Goal: Task Accomplishment & Management: Manage account settings

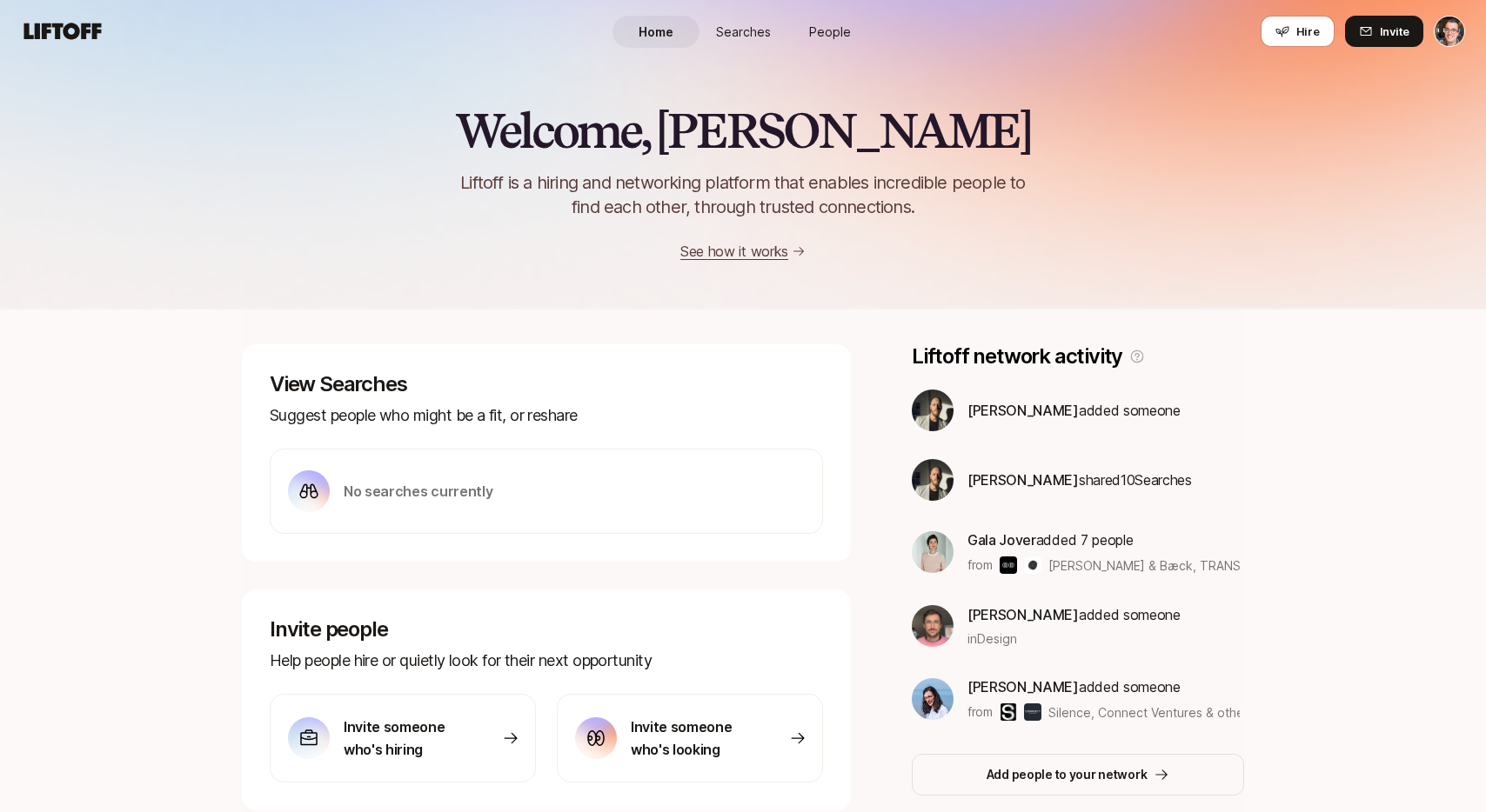
click at [723, 28] on span "Searches" at bounding box center [743, 32] width 55 height 19
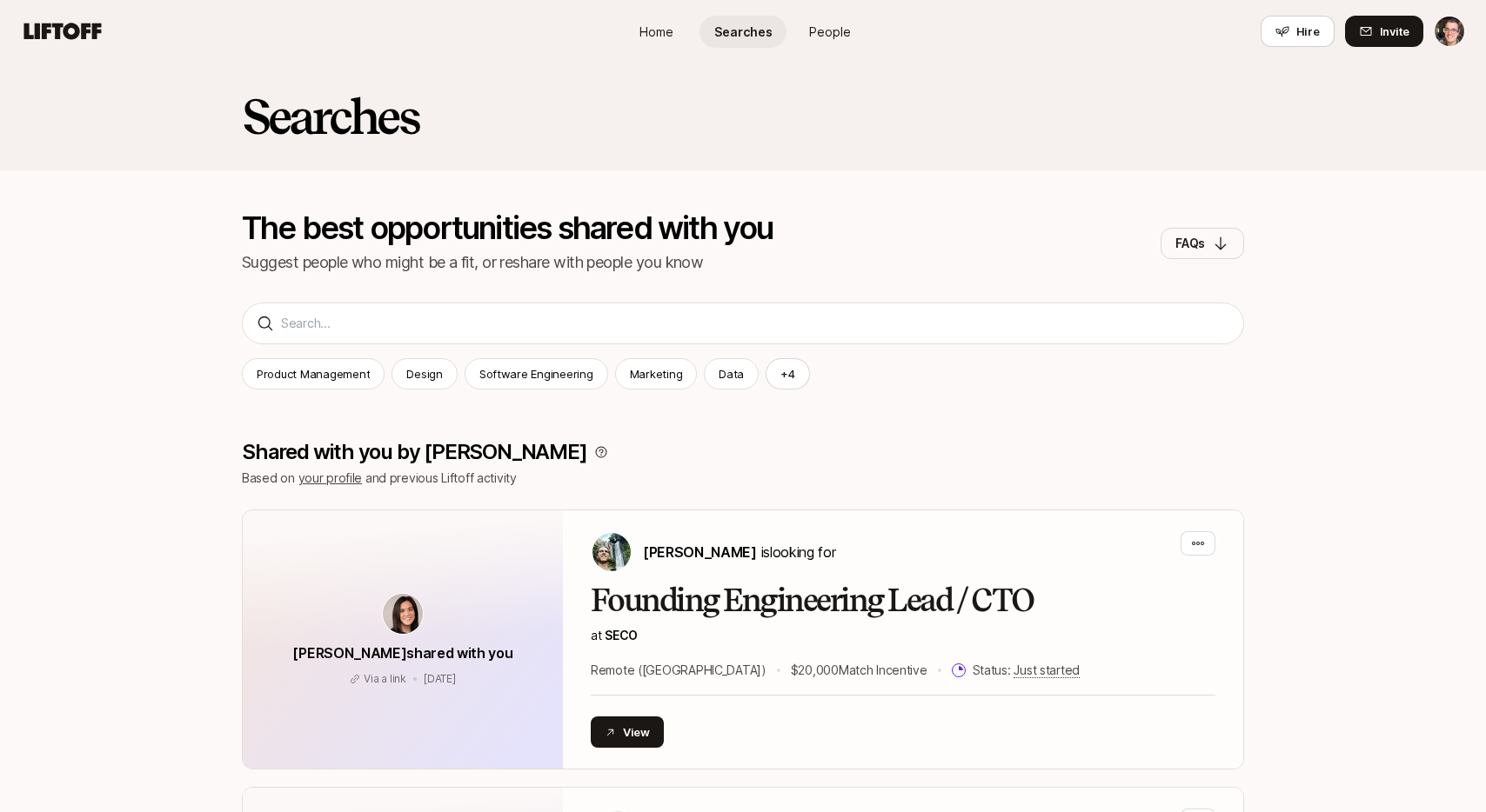
click at [676, 26] on link "Home" at bounding box center [655, 32] width 87 height 33
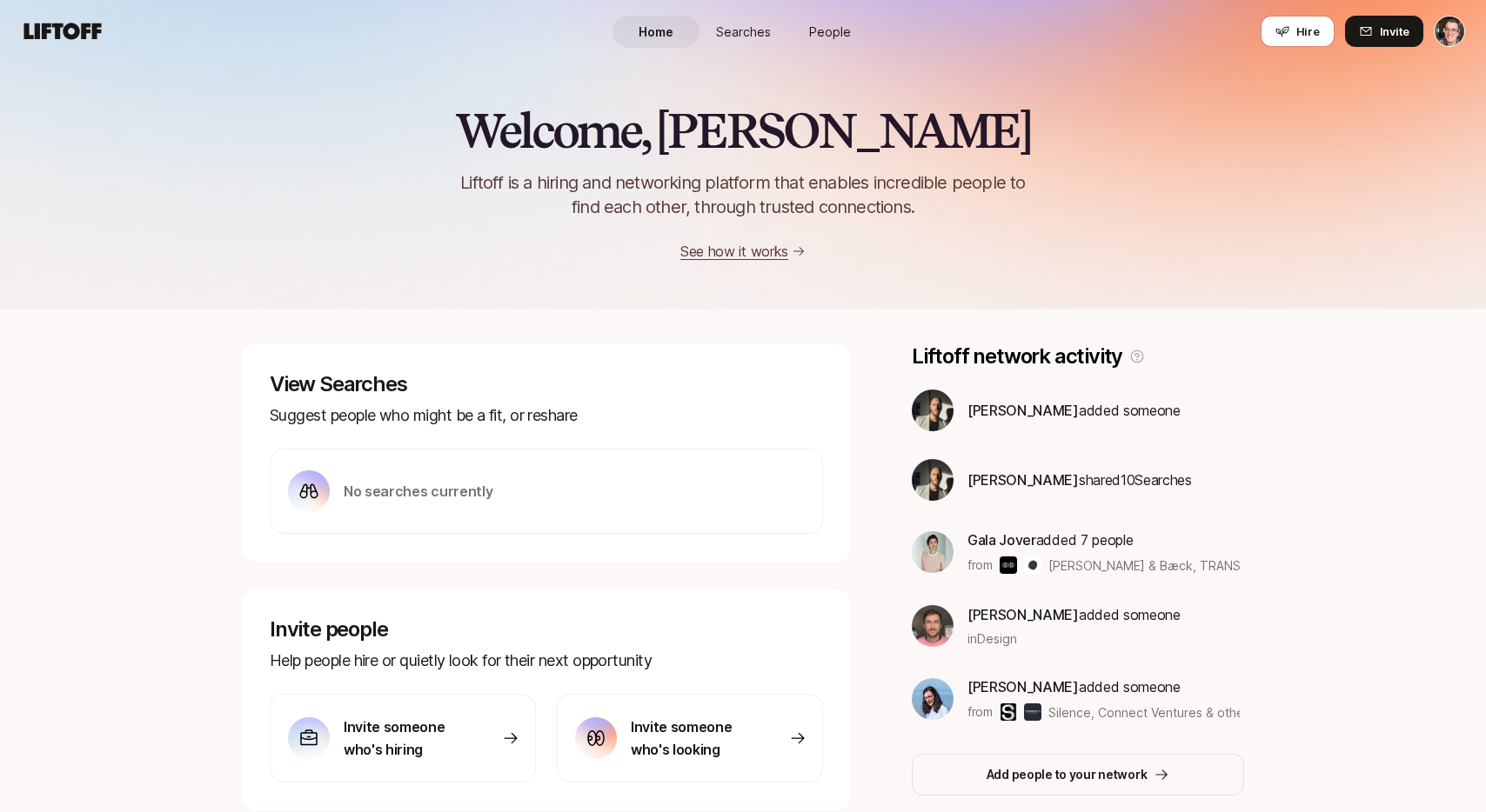
click at [845, 27] on span "People" at bounding box center [829, 32] width 42 height 19
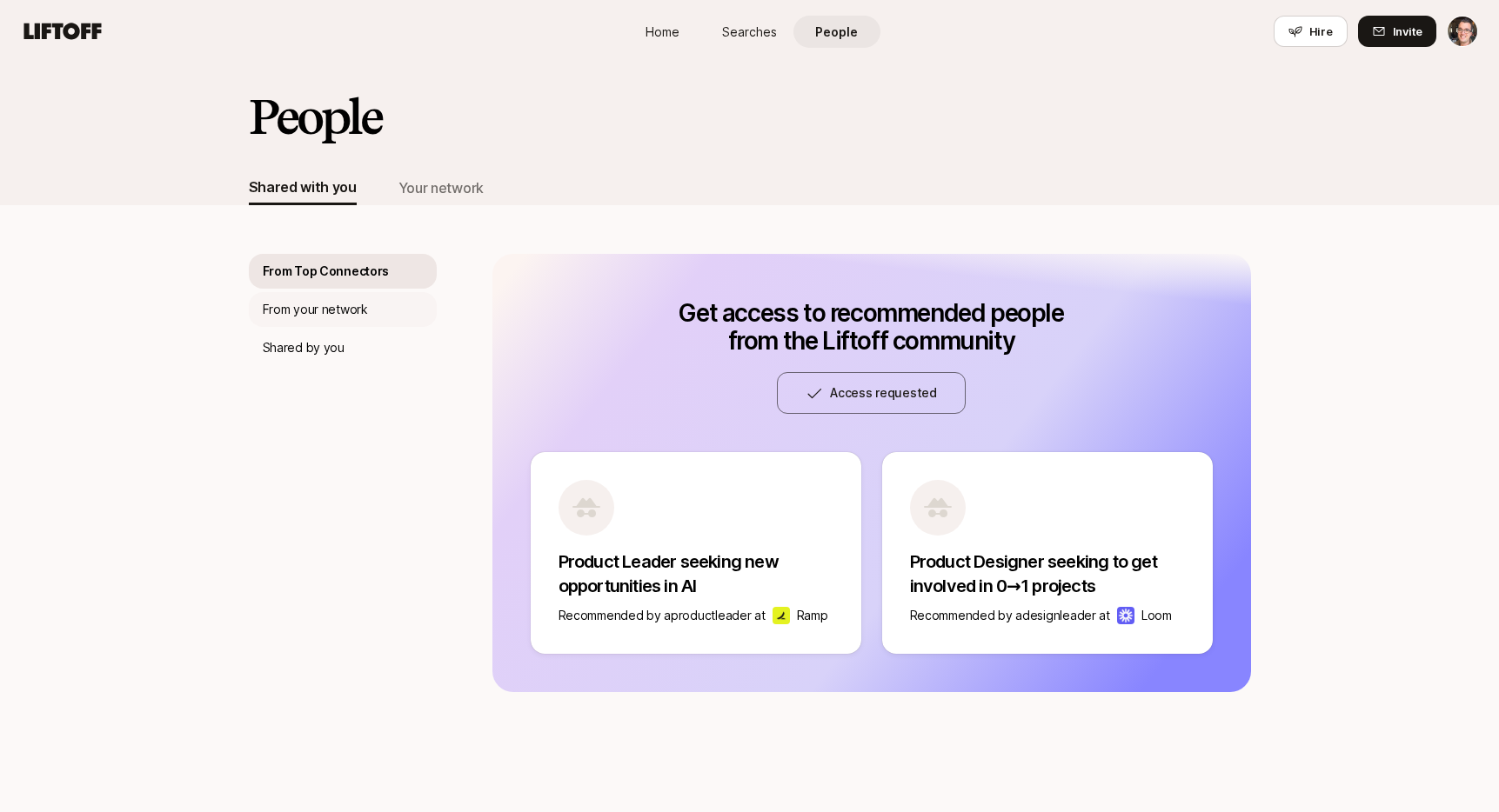
click at [312, 308] on p "From your network" at bounding box center [315, 309] width 105 height 20
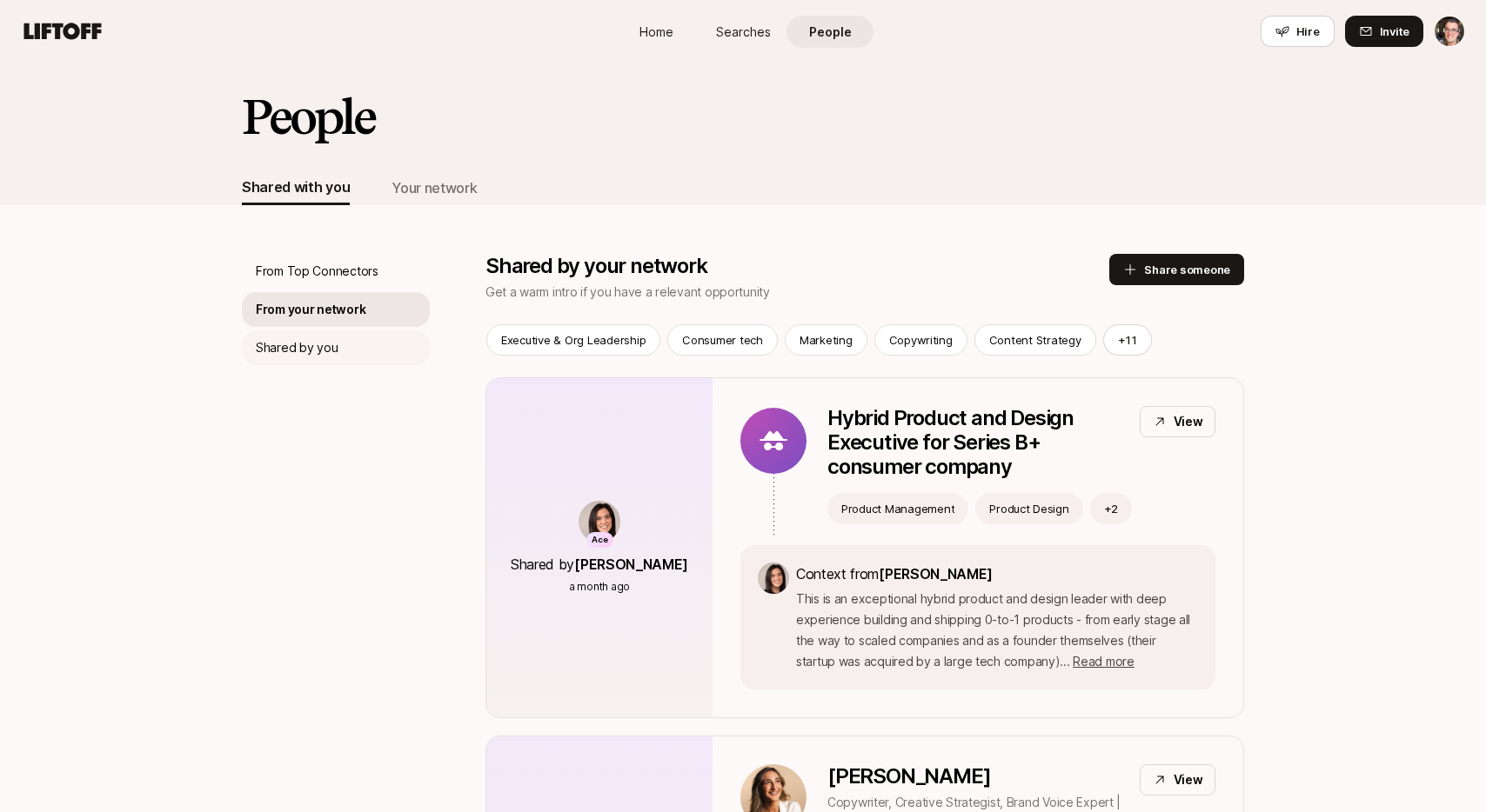
click at [312, 348] on p "Shared by you" at bounding box center [297, 347] width 82 height 20
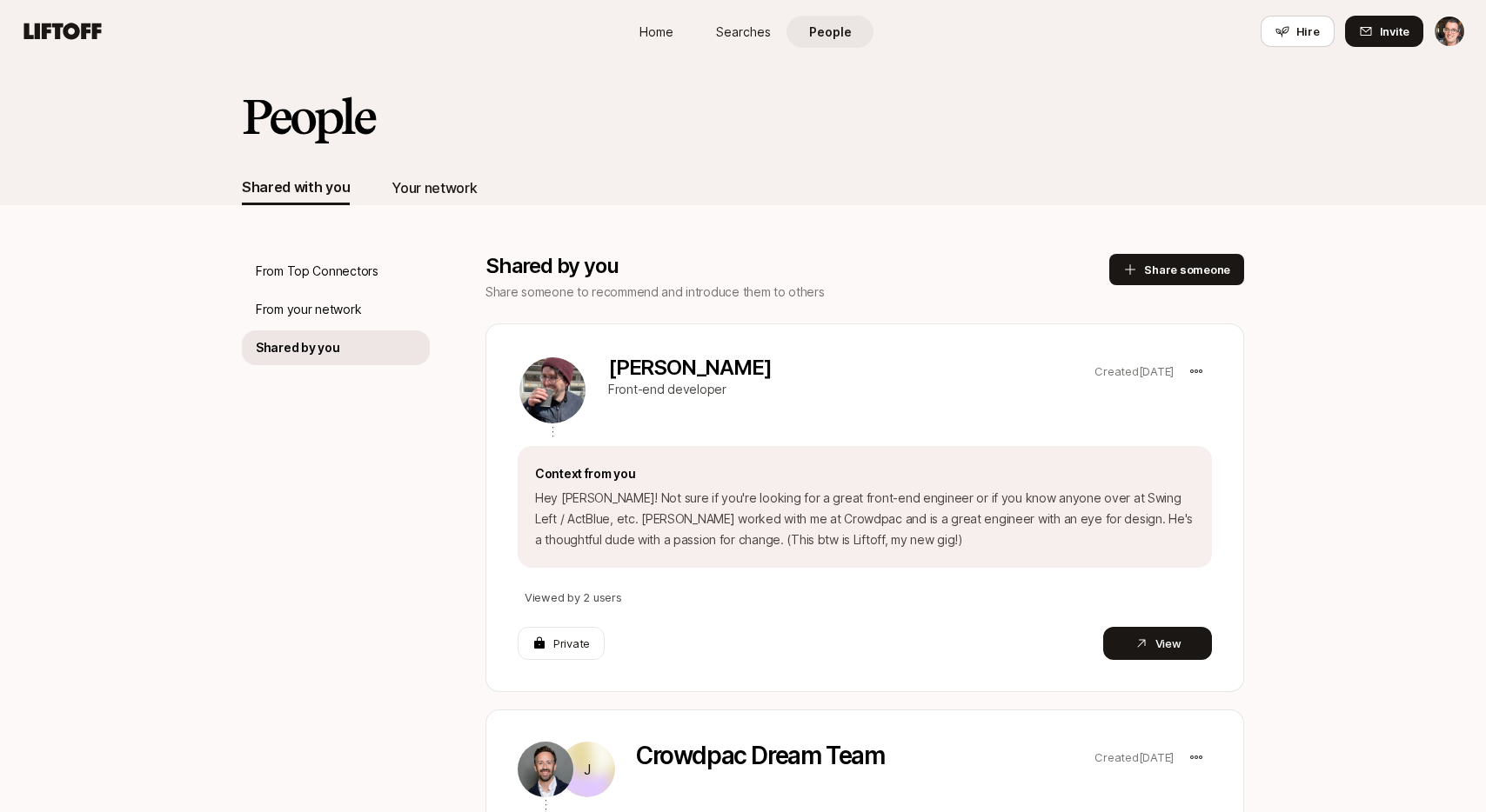
click at [443, 193] on div "Your network" at bounding box center [434, 188] width 86 height 22
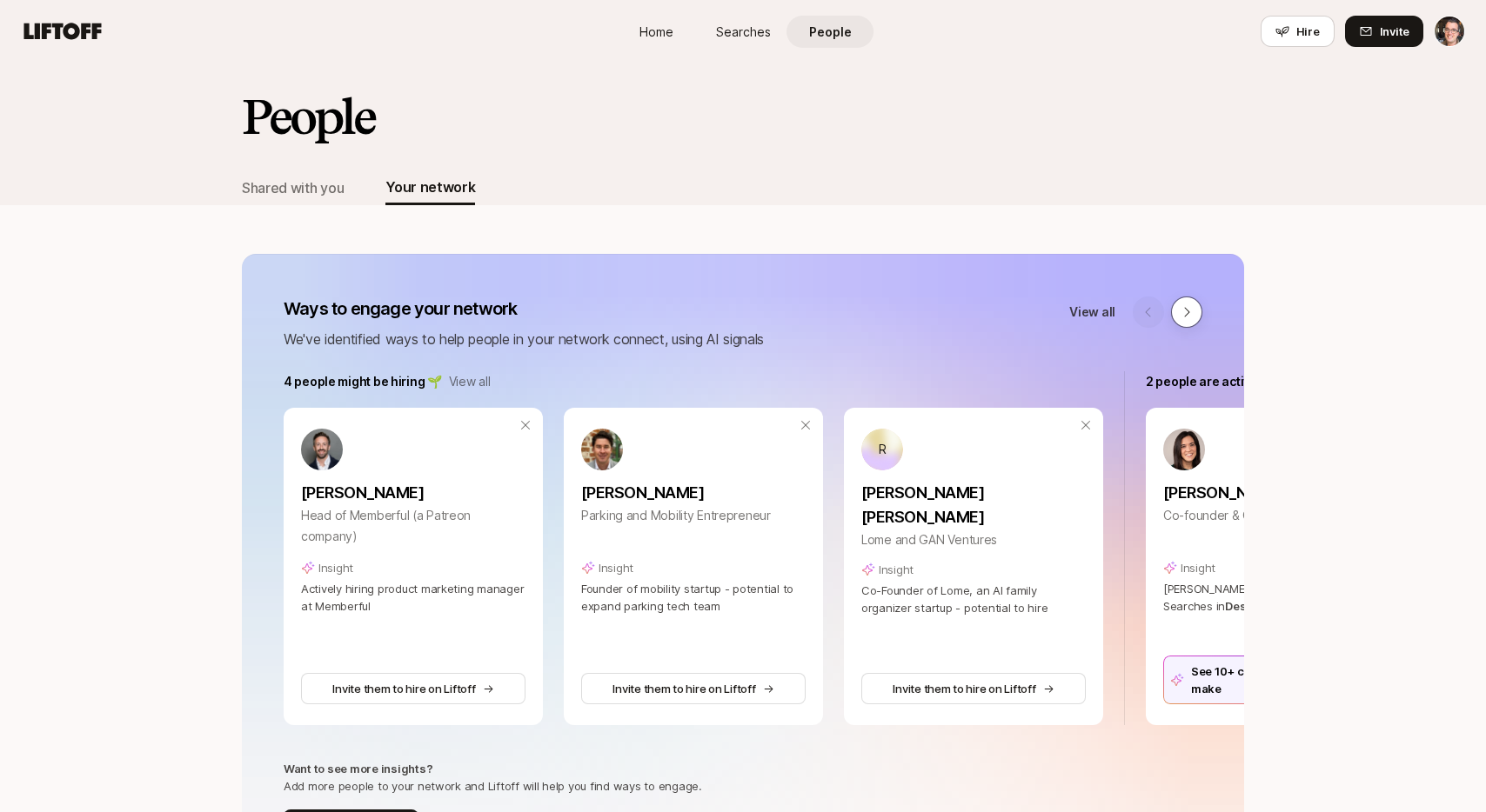
click at [1186, 318] on icon at bounding box center [1186, 312] width 14 height 14
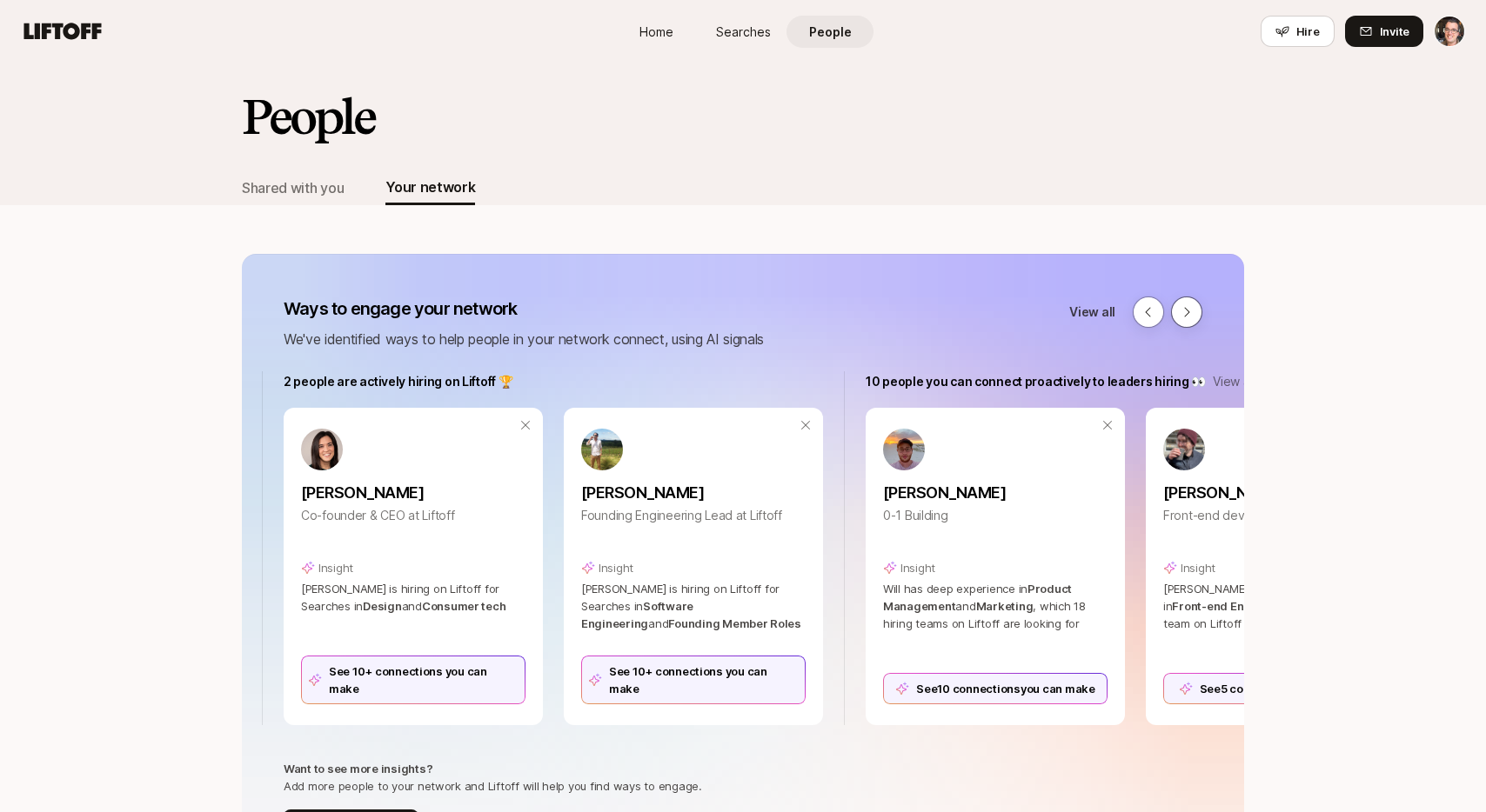
click at [1188, 312] on icon at bounding box center [1186, 312] width 14 height 14
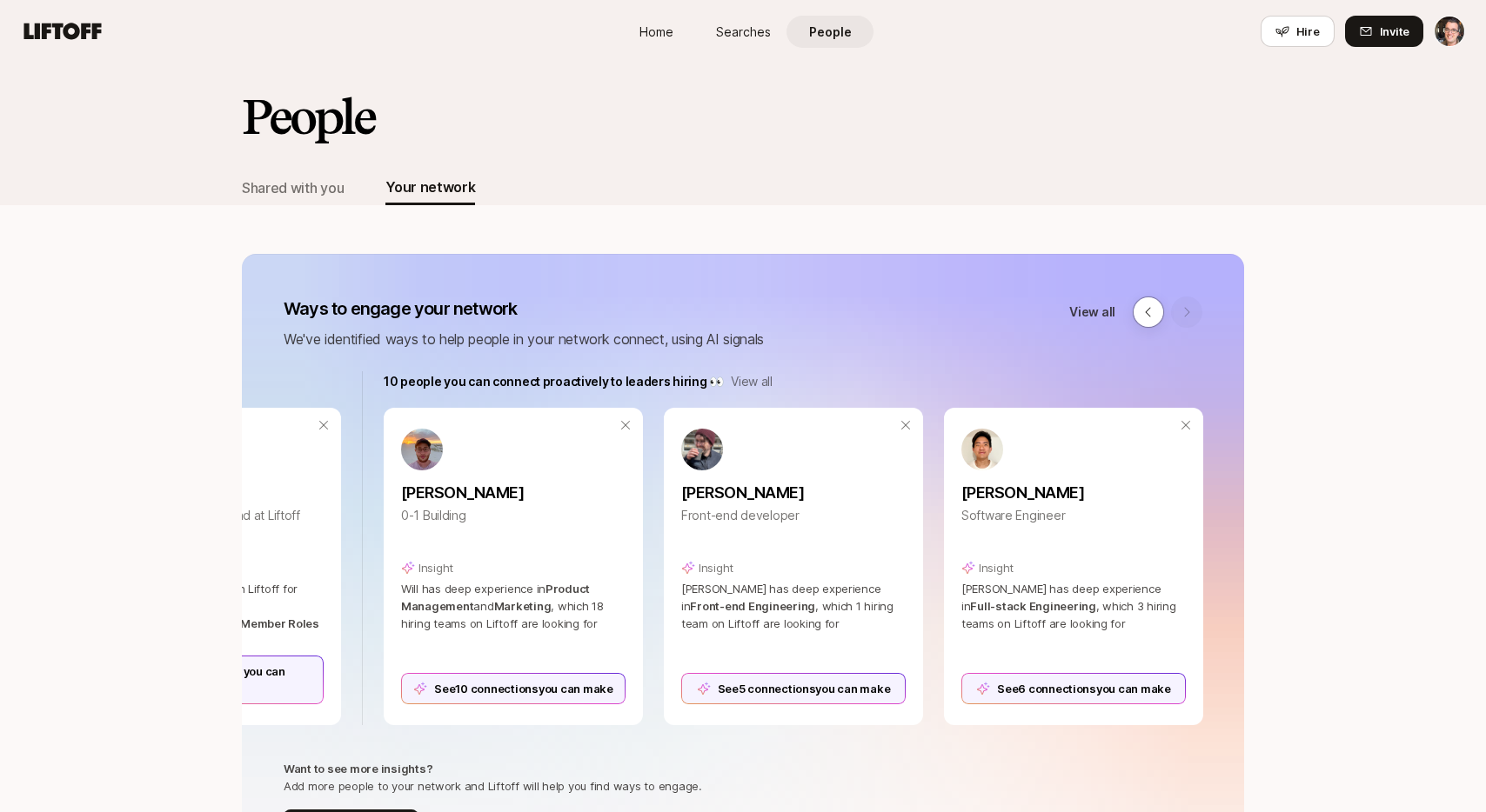
scroll to position [0, 1345]
click at [1154, 308] on button at bounding box center [1149, 312] width 32 height 32
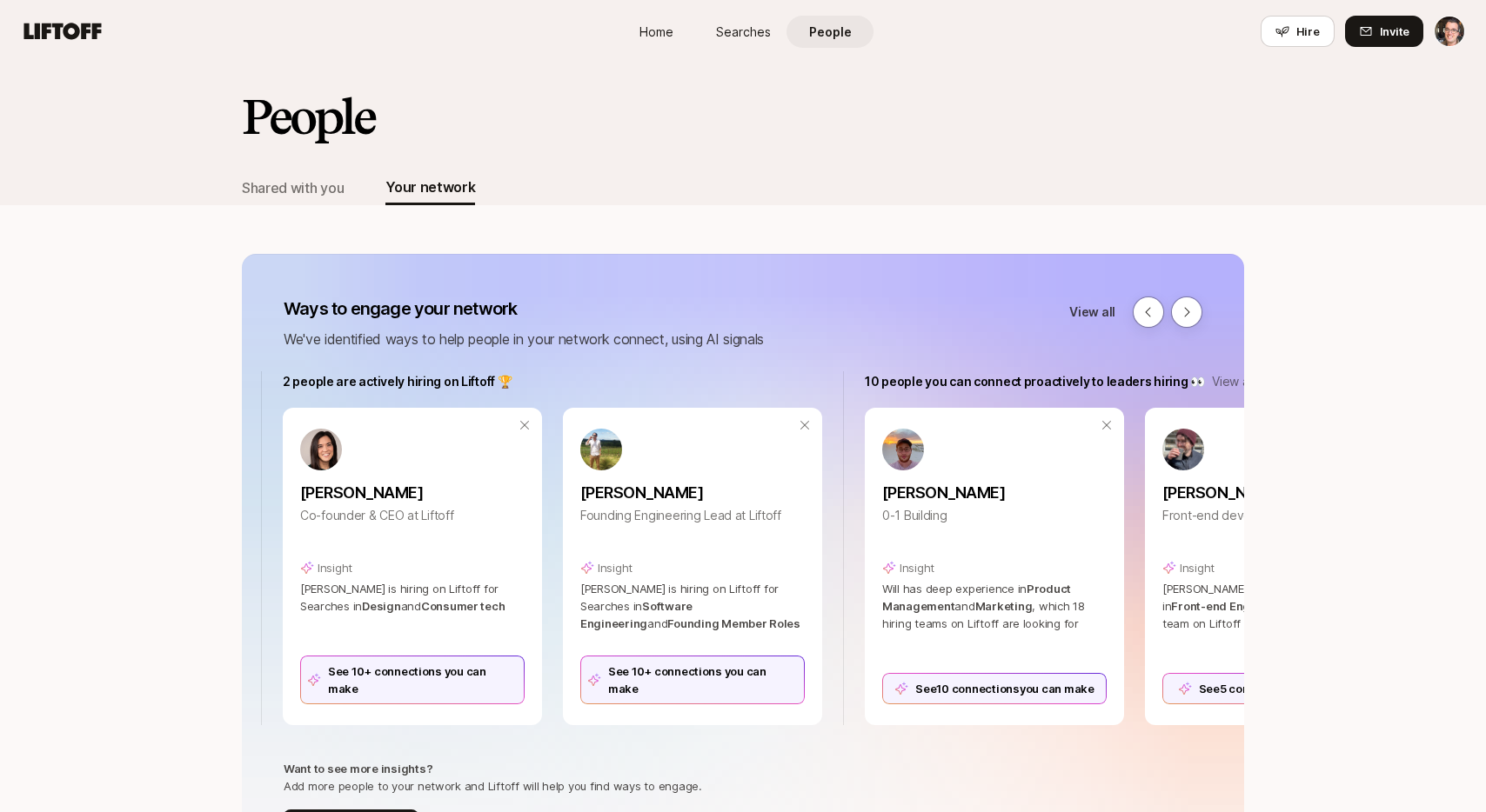
scroll to position [0, 862]
click at [739, 36] on span "Searches" at bounding box center [743, 32] width 55 height 19
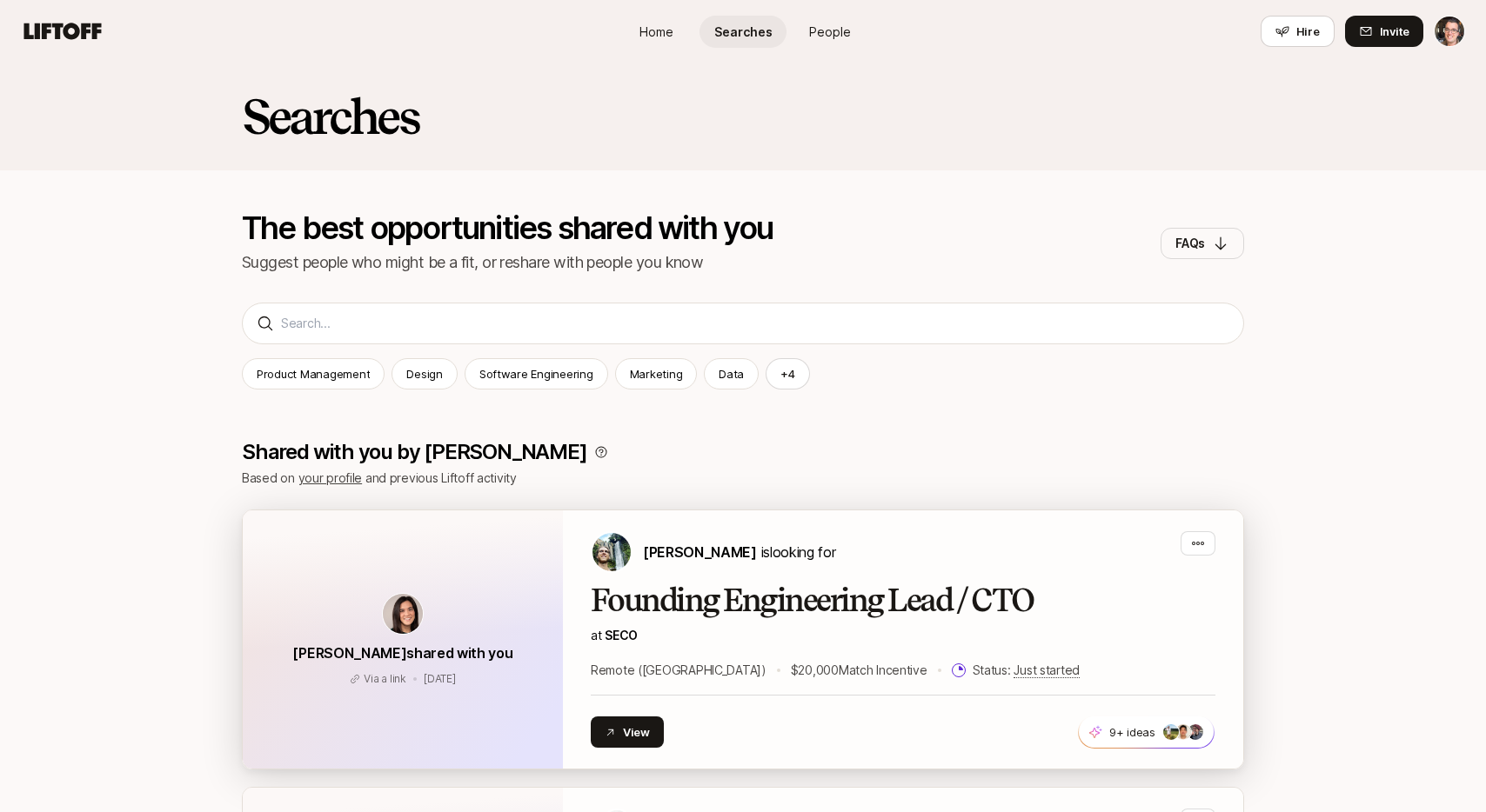
click at [400, 571] on div "[PERSON_NAME] shared with you Via a link [DATE] Via a link [DATE]" at bounding box center [403, 639] width 320 height 258
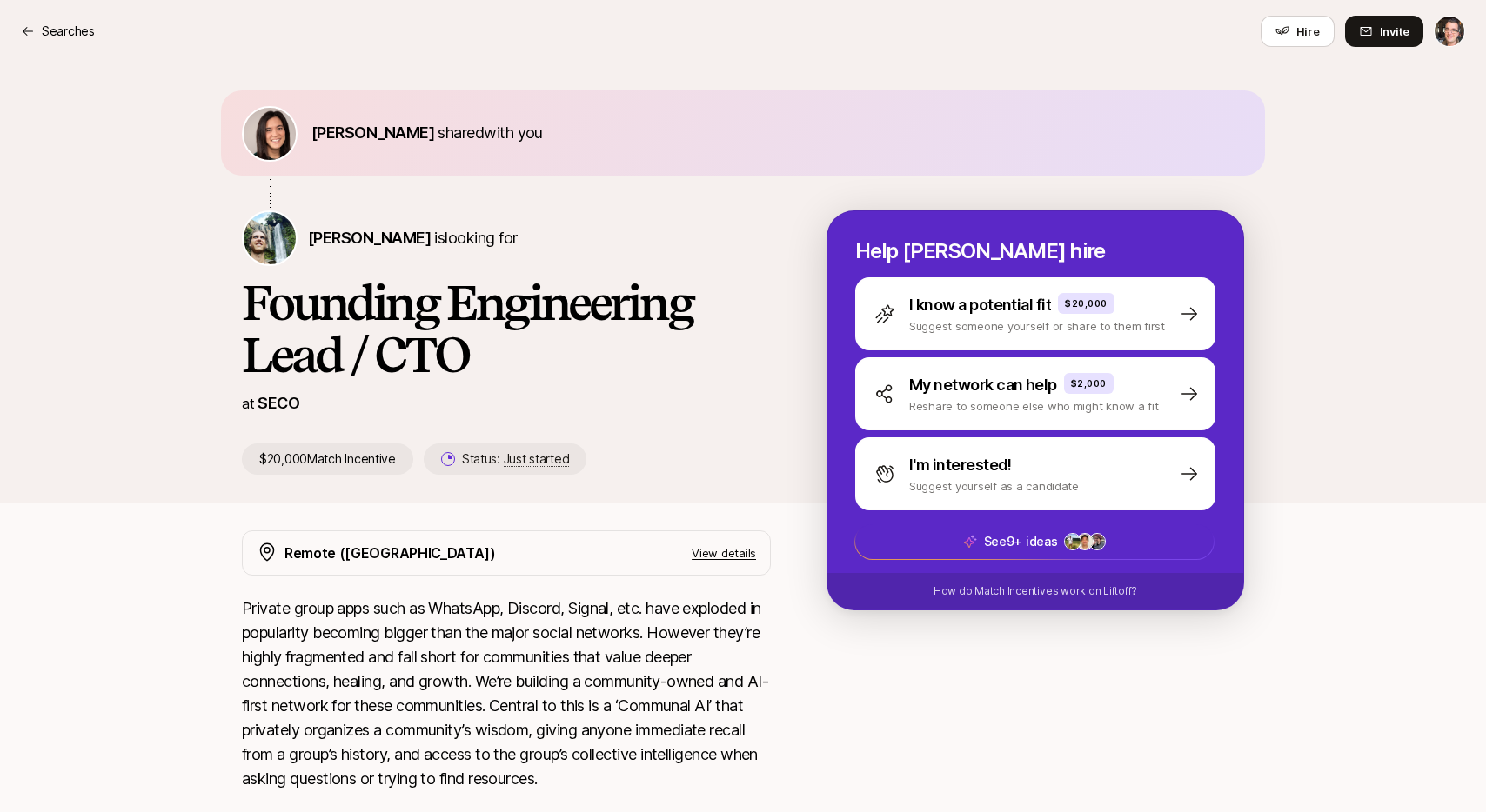
click at [59, 33] on p "Searches" at bounding box center [68, 31] width 53 height 20
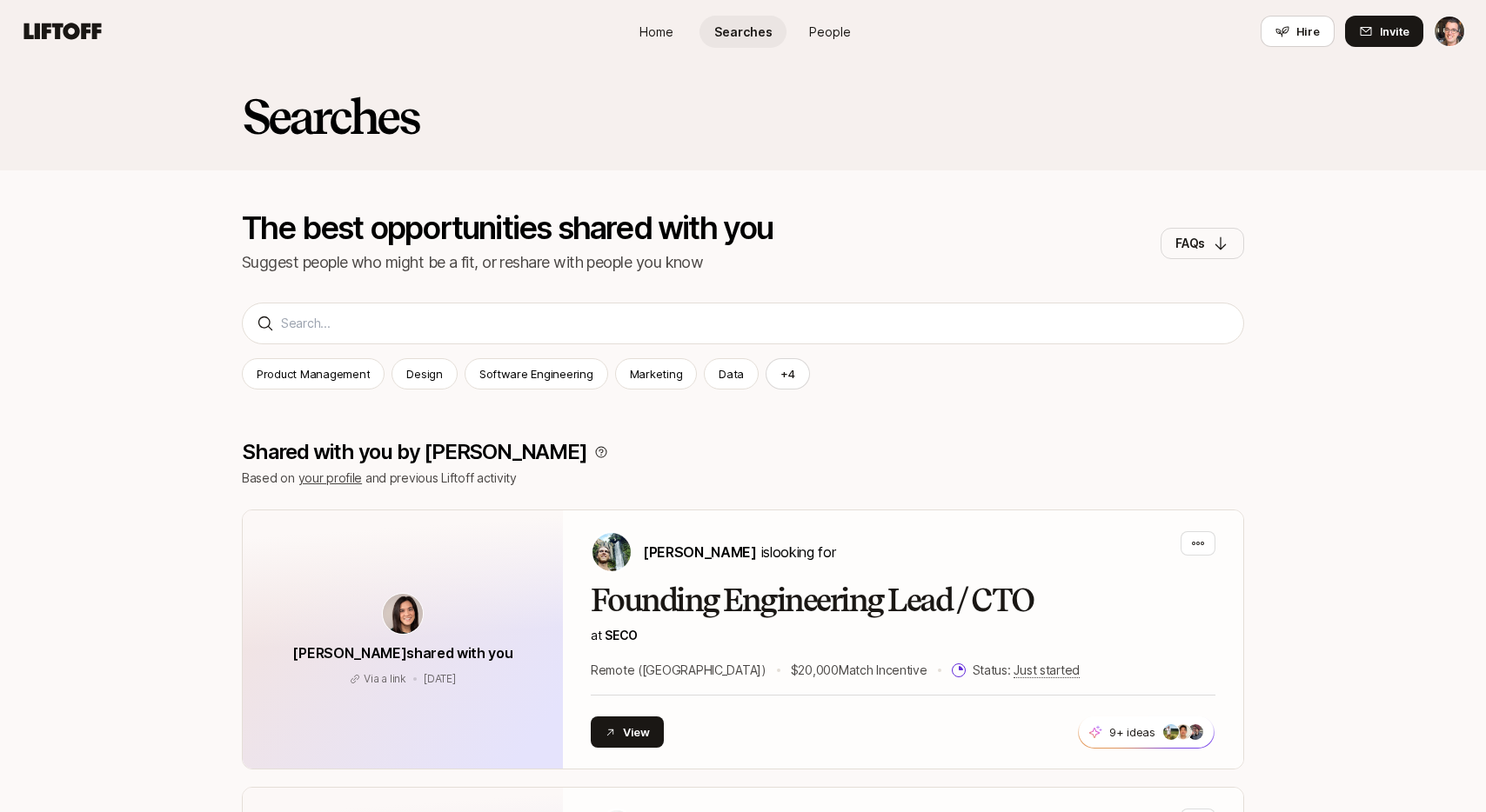
click at [663, 32] on span "Home" at bounding box center [656, 32] width 34 height 19
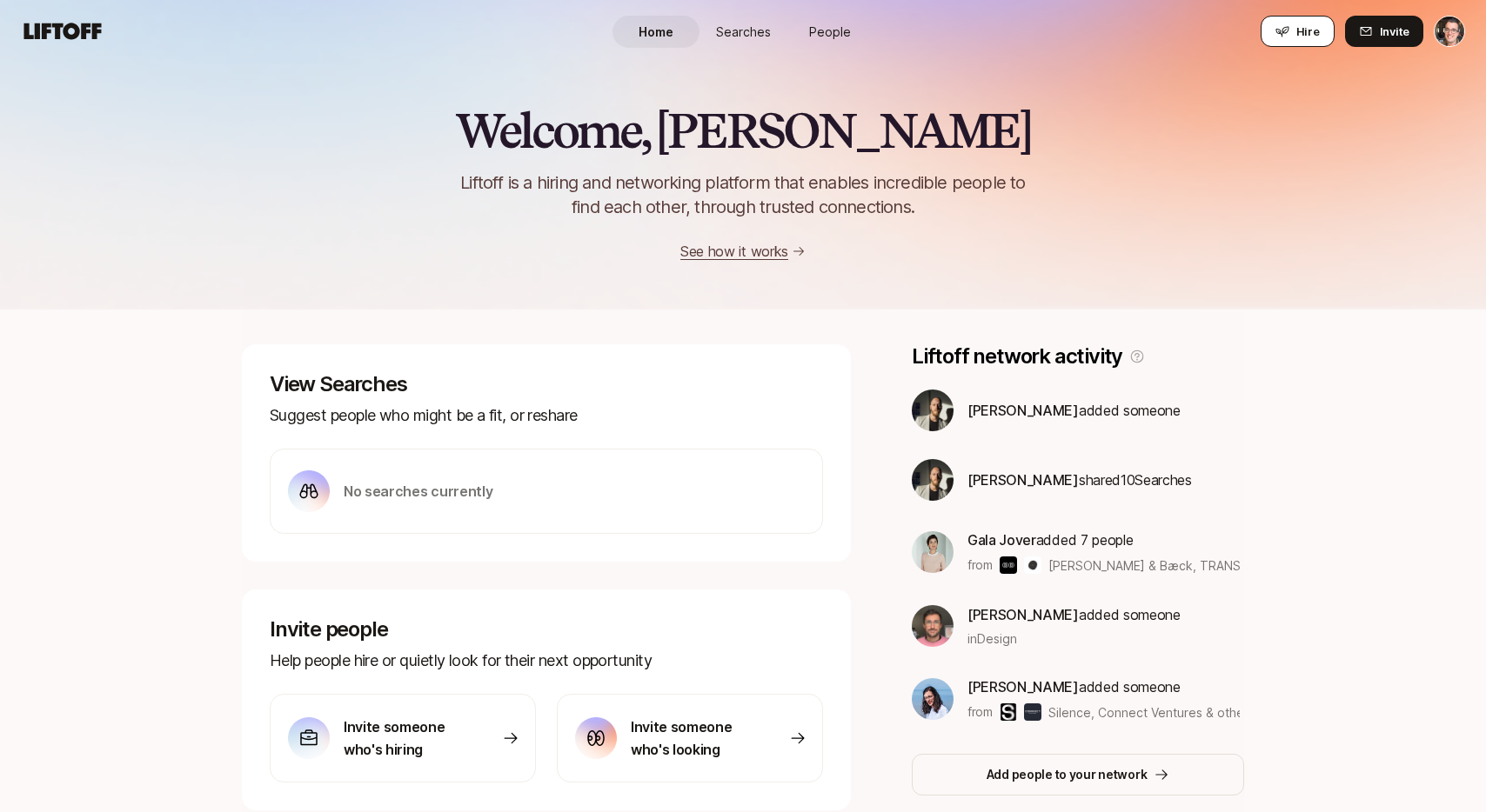
click at [1283, 33] on icon at bounding box center [1282, 32] width 13 height 10
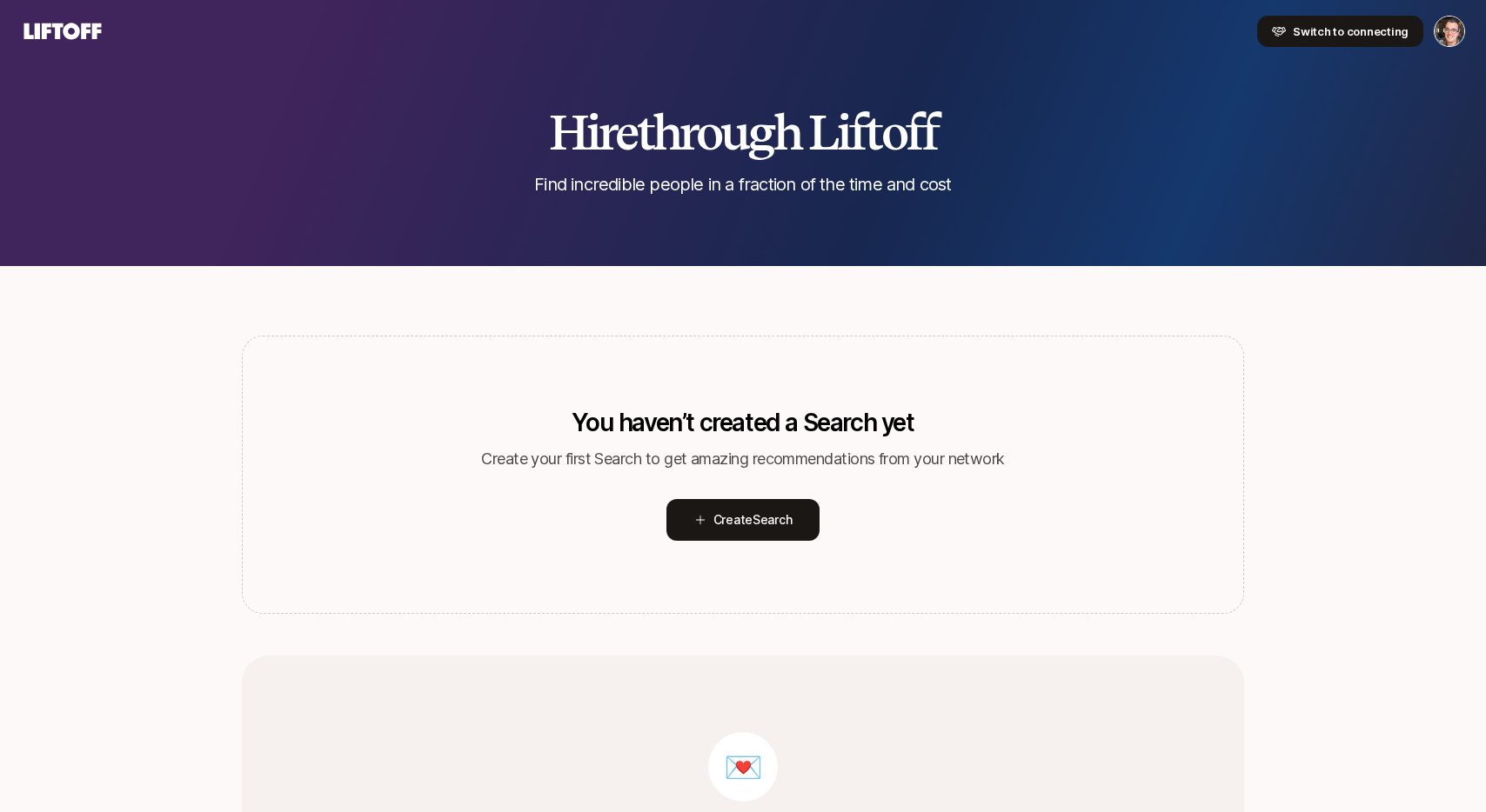
click at [1359, 30] on span "Switch to connecting" at bounding box center [1351, 31] width 116 height 18
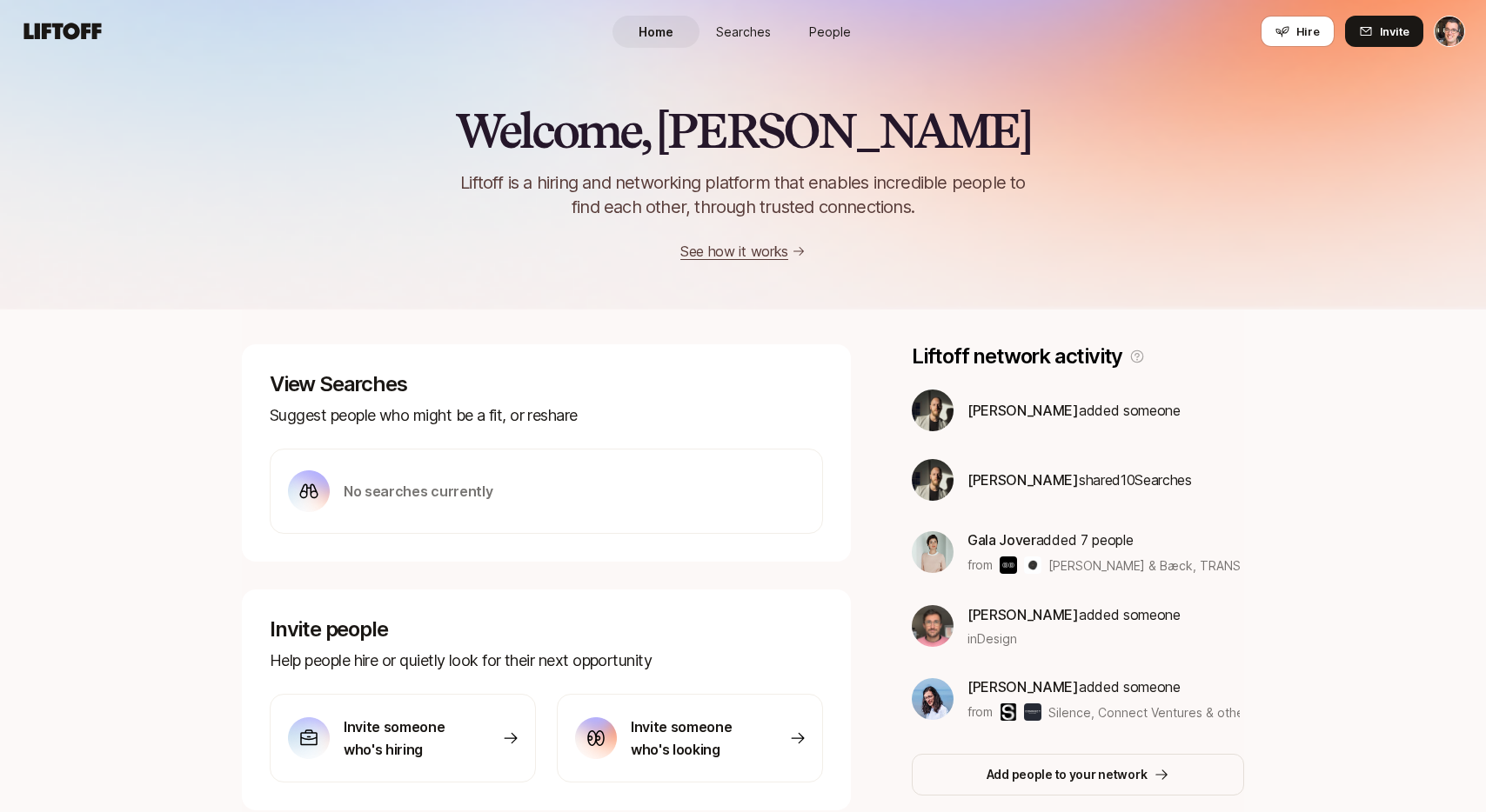
click at [1445, 27] on html "Home Searches People Hire Home Searches People Hire Hire Invite Welcome, [PERSO…" at bounding box center [743, 406] width 1486 height 812
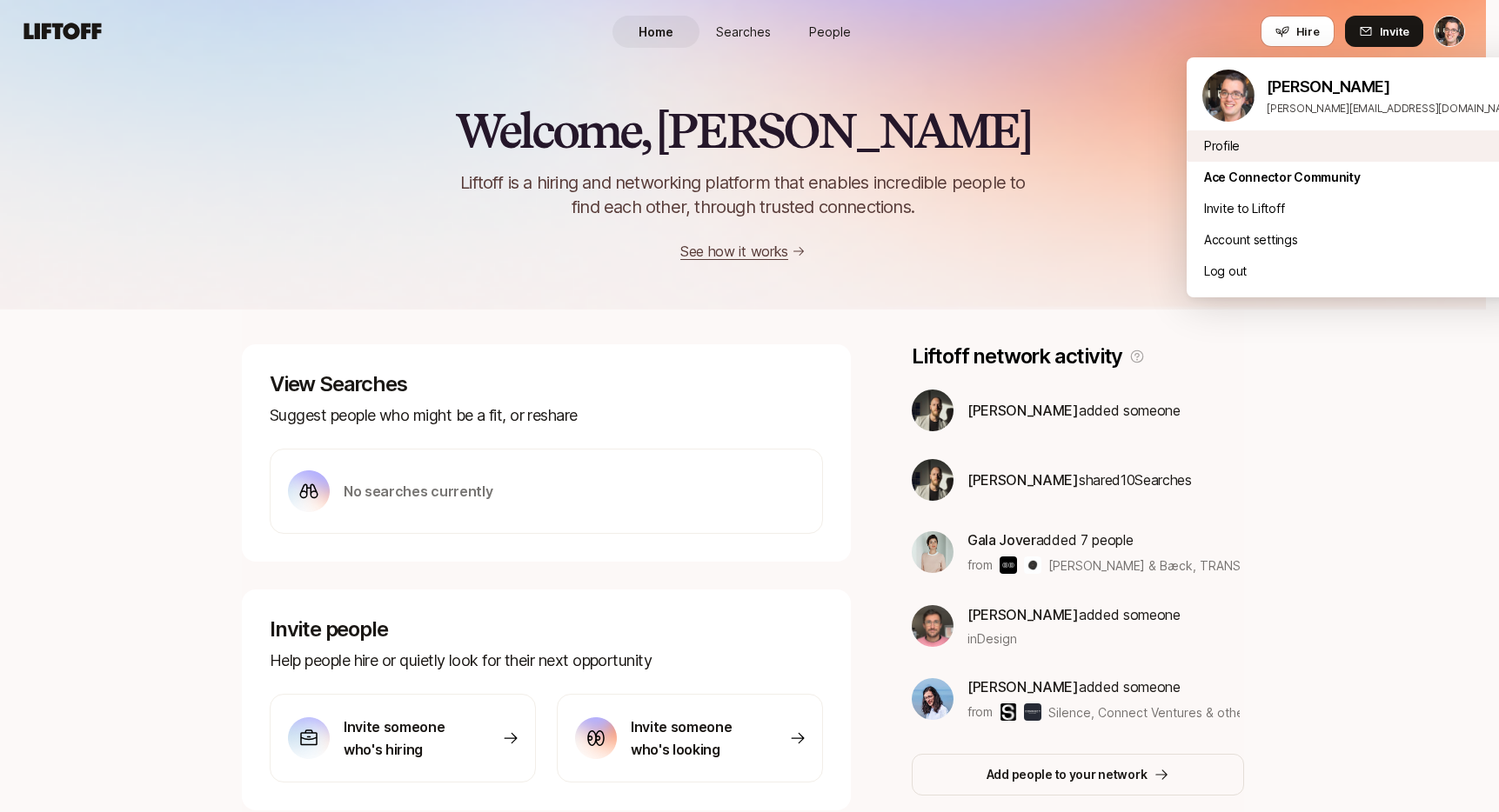
click at [1275, 138] on div "Profile" at bounding box center [1361, 146] width 348 height 32
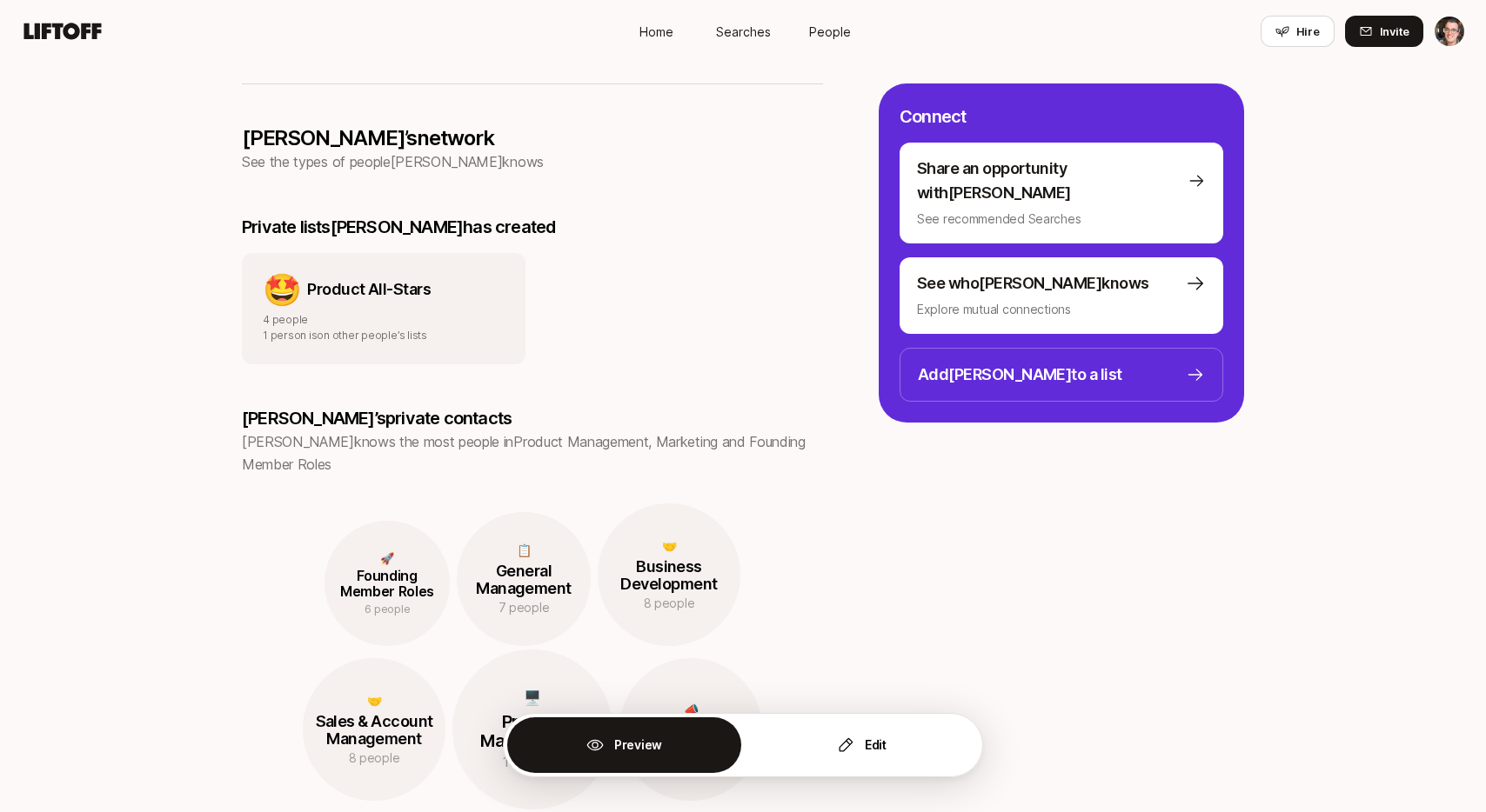
scroll to position [807, 0]
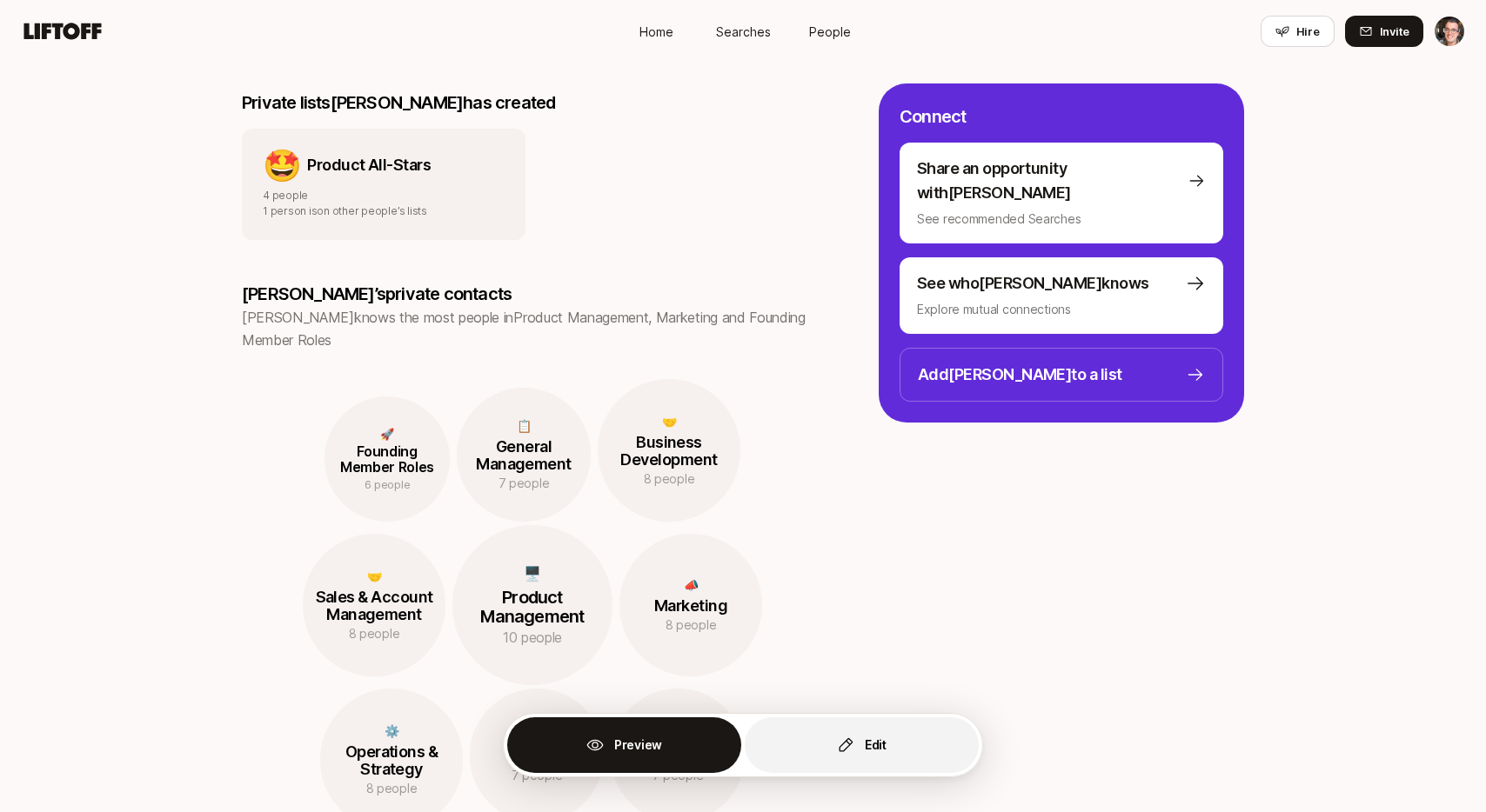
click at [872, 743] on p "Edit" at bounding box center [875, 745] width 21 height 20
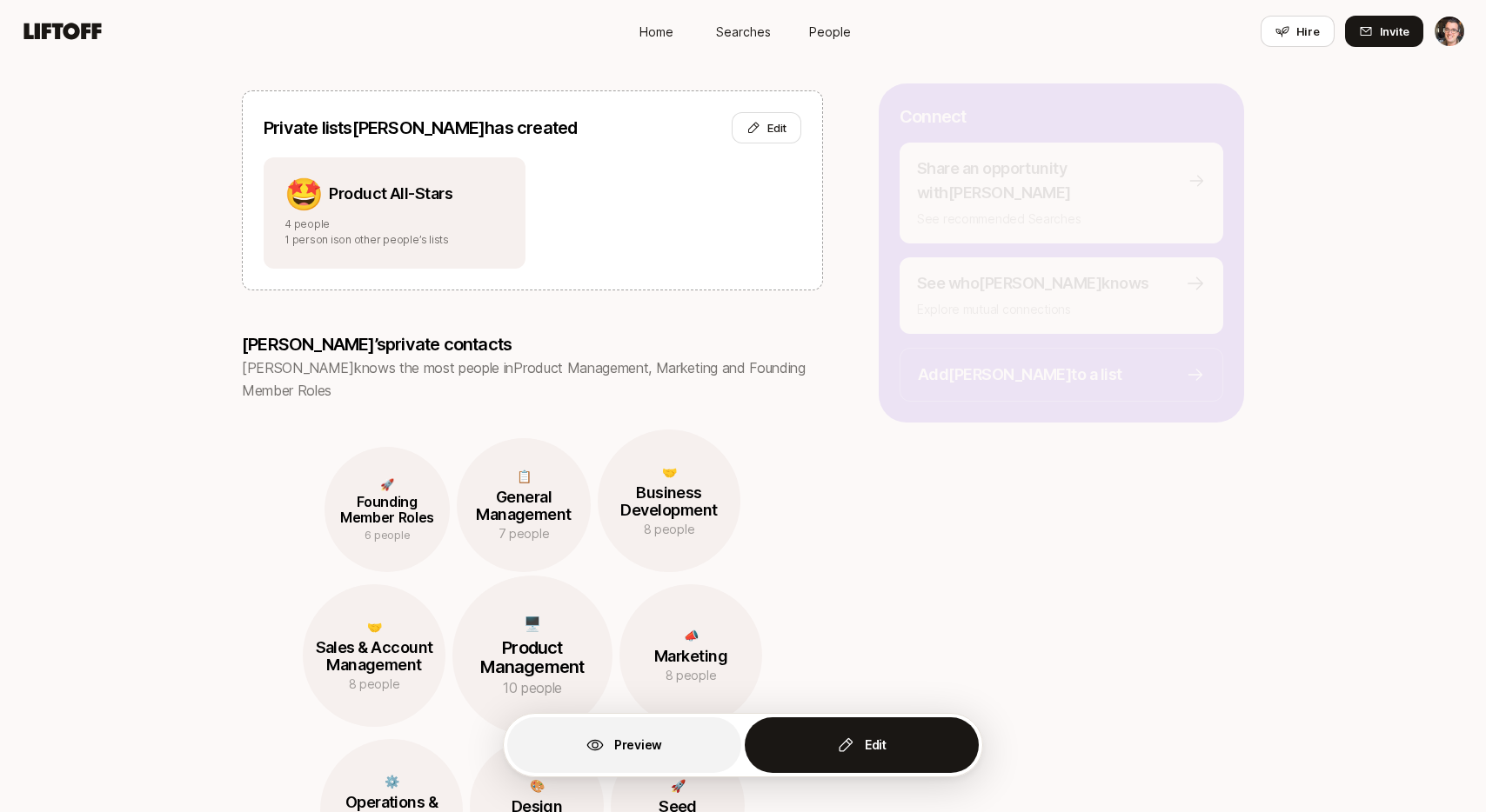
click at [677, 734] on button "Preview" at bounding box center [623, 745] width 234 height 56
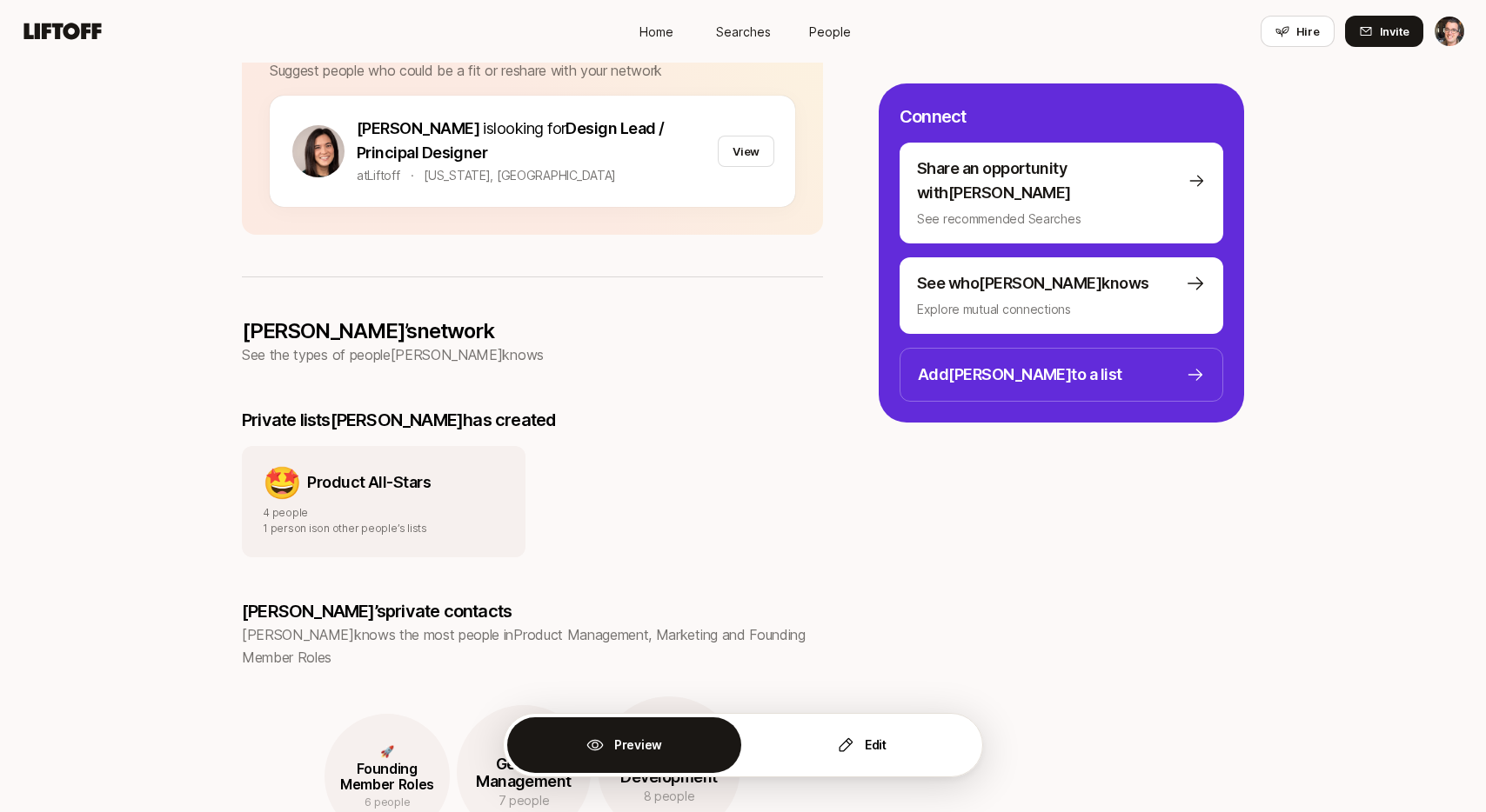
scroll to position [289, 0]
